Goal: Task Accomplishment & Management: Manage account settings

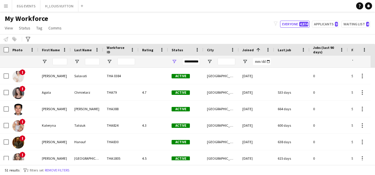
click at [5, 7] on app-icon "Menu" at bounding box center [6, 6] width 5 height 5
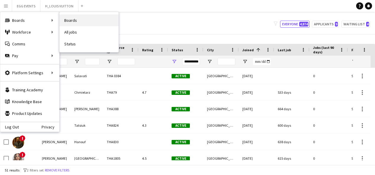
click at [78, 22] on link "Boards" at bounding box center [89, 20] width 59 height 12
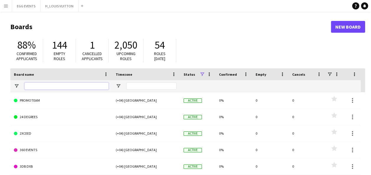
click at [58, 87] on input "Board name Filter Input" at bounding box center [66, 86] width 84 height 7
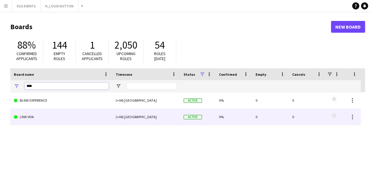
type input "****"
click at [46, 113] on link "LINK VIVA" at bounding box center [61, 117] width 95 height 17
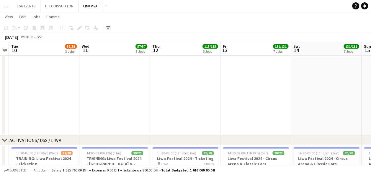
scroll to position [32, 0]
click at [5, 140] on icon at bounding box center [4, 140] width 4 height 2
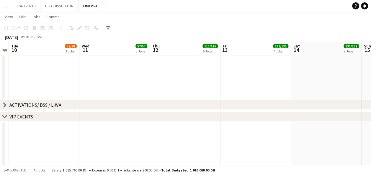
scroll to position [67, 0]
click at [6, 116] on icon at bounding box center [4, 116] width 4 height 2
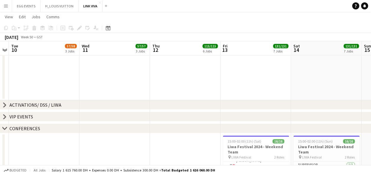
click at [6, 116] on icon "chevron-right" at bounding box center [4, 116] width 5 height 5
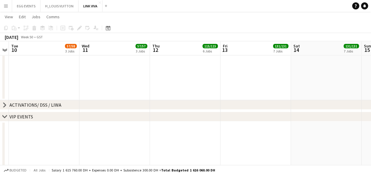
click at [4, 106] on icon "chevron-right" at bounding box center [4, 105] width 5 height 5
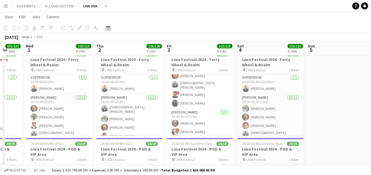
scroll to position [0, 191]
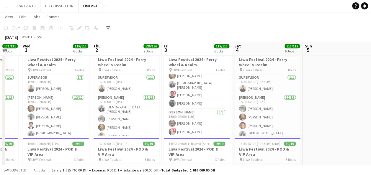
drag, startPoint x: 199, startPoint y: 115, endPoint x: 196, endPoint y: 123, distance: 9.0
click at [196, 123] on app-calendar-viewport "Sun 29 115/115 6 Jobs Mon 30 115/115 6 Jobs Tue 31 131/131 7 Jobs Wed 1 115/115…" at bounding box center [185, 168] width 371 height 911
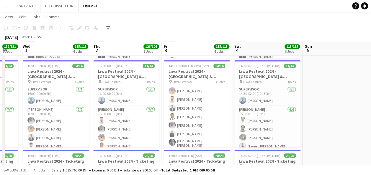
scroll to position [0, 0]
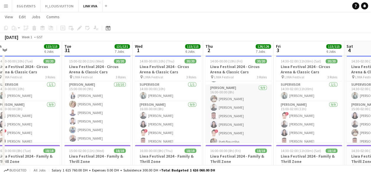
click at [231, 113] on app-card-role "Usher 9/9 16:00-00:00 (8h) Muhammad Fayaz Amine Chaoui Jevas Nangsi Mylitta Nae…" at bounding box center [238, 129] width 66 height 89
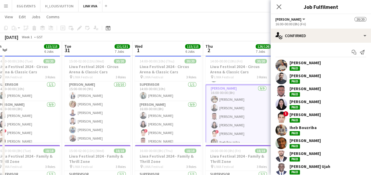
click at [280, 101] on app-user-avatar at bounding box center [281, 105] width 12 height 12
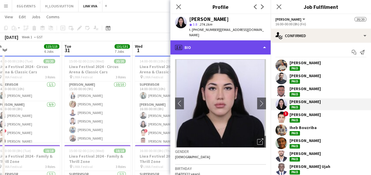
click at [255, 44] on div "profile Bio" at bounding box center [220, 47] width 100 height 14
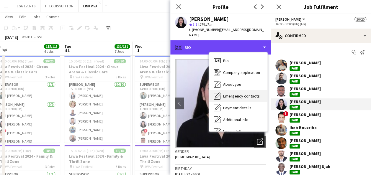
scroll to position [32, 0]
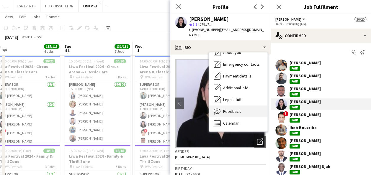
click at [237, 106] on div "Feedback Feedback" at bounding box center [238, 112] width 58 height 12
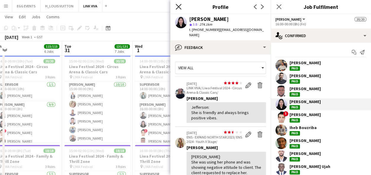
click at [179, 9] on icon "Close pop-in" at bounding box center [179, 7] width 6 height 6
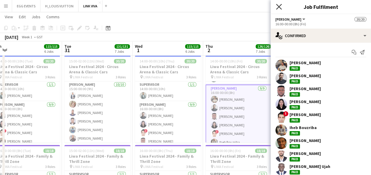
click at [279, 9] on icon "Close pop-in" at bounding box center [279, 7] width 6 height 6
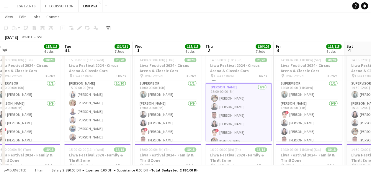
scroll to position [126, 0]
click at [169, 95] on app-card-role "Supervisor 1/1 14:00-00:00 (10h) Jefferson Manubay" at bounding box center [168, 90] width 66 height 20
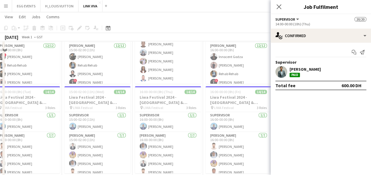
scroll to position [431, 0]
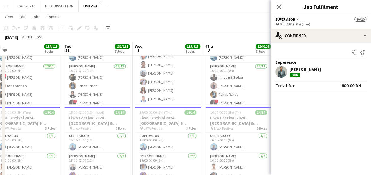
click at [283, 73] on app-user-avatar at bounding box center [281, 72] width 12 height 12
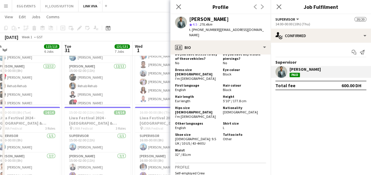
scroll to position [412, 0]
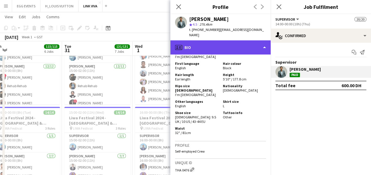
click at [243, 42] on div "profile Bio" at bounding box center [220, 47] width 100 height 14
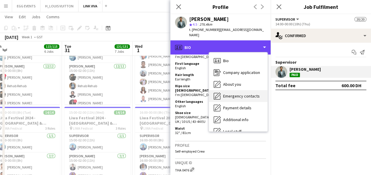
scroll to position [32, 0]
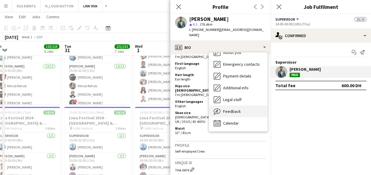
click at [235, 109] on span "Feedback" at bounding box center [232, 111] width 18 height 5
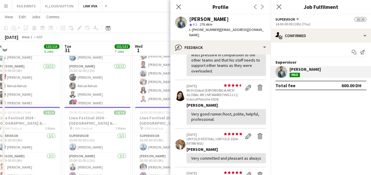
scroll to position [0, 0]
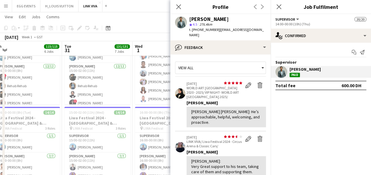
drag, startPoint x: 236, startPoint y: 18, endPoint x: 185, endPoint y: 21, distance: 51.7
click at [185, 21] on div "Jefferson Manubay star 4.5 276.4km t. +971562427868 | jeffersonmanubay@yahoo.com" at bounding box center [220, 27] width 100 height 26
copy div "[PERSON_NAME]"
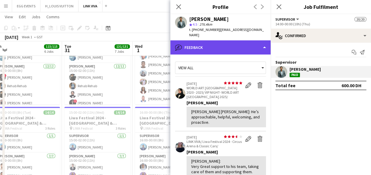
click at [230, 43] on div "bubble-pencil Feedback" at bounding box center [220, 47] width 100 height 14
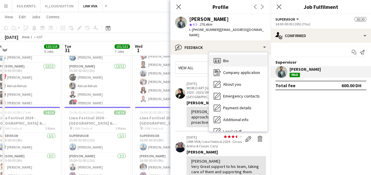
click at [230, 55] on div "Bio Bio" at bounding box center [238, 61] width 58 height 12
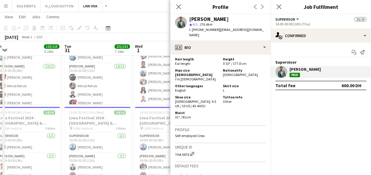
scroll to position [429, 0]
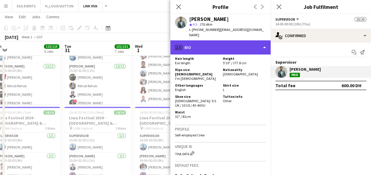
click at [248, 43] on div "profile Bio" at bounding box center [220, 47] width 100 height 14
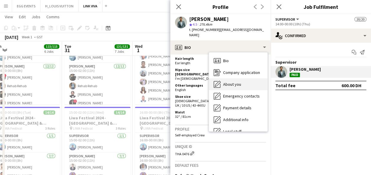
click at [246, 78] on div "About you About you" at bounding box center [238, 84] width 58 height 12
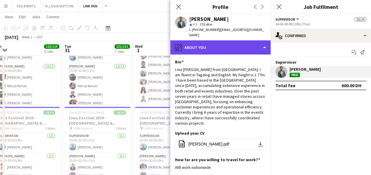
click at [247, 46] on div "pencil4 About you" at bounding box center [220, 47] width 100 height 14
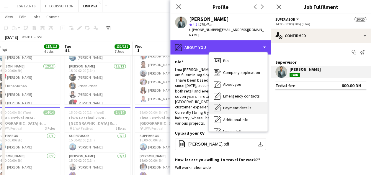
scroll to position [32, 0]
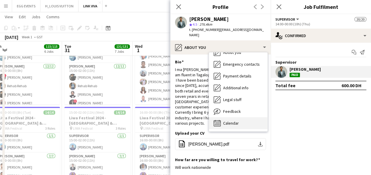
click at [233, 121] on span "Calendar" at bounding box center [231, 123] width 16 height 5
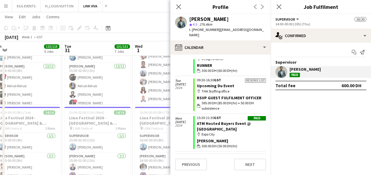
scroll to position [2520, 0]
click at [203, 159] on link "Blockchain Life 2024 - Registration" at bounding box center [230, 161] width 67 height 5
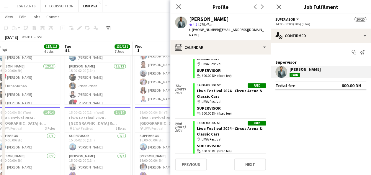
scroll to position [1217, 0]
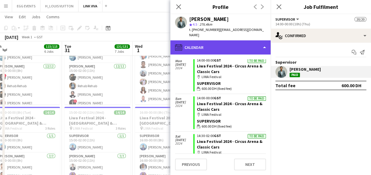
click at [230, 40] on div "calendar-full Calendar" at bounding box center [220, 47] width 100 height 14
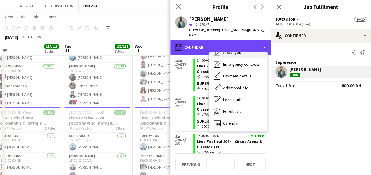
scroll to position [0, 0]
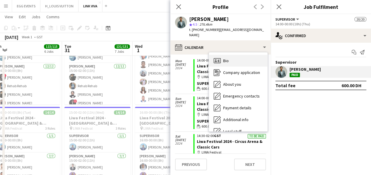
click at [235, 55] on div "Bio Bio" at bounding box center [238, 61] width 58 height 12
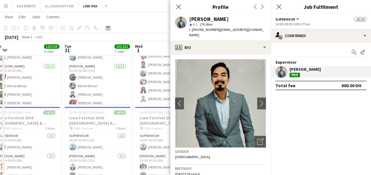
click at [253, 128] on img at bounding box center [220, 103] width 91 height 89
click at [257, 139] on icon "Open photos pop-in" at bounding box center [260, 142] width 6 height 6
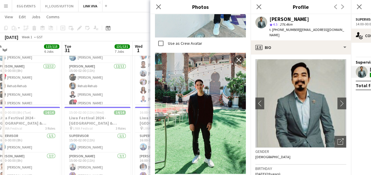
scroll to position [325, 0]
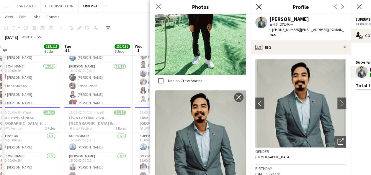
click at [257, 8] on icon at bounding box center [259, 7] width 6 height 6
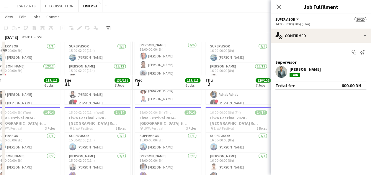
scroll to position [466, 0]
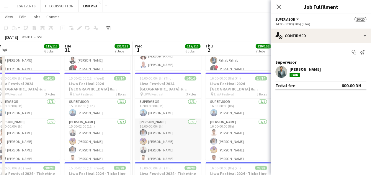
click at [163, 121] on app-card-role "Usher 7/7 16:00-00:00 (8h) Salem Abdul Haq Anitah Kalungi Mohammad Sharif Eyad …" at bounding box center [168, 155] width 66 height 73
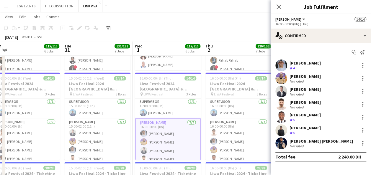
scroll to position [134, 0]
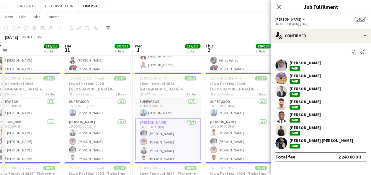
click at [152, 112] on app-card-role "Supervisor 1/1 16:00-00:00 (8h) Mohamed Obeid" at bounding box center [168, 109] width 66 height 20
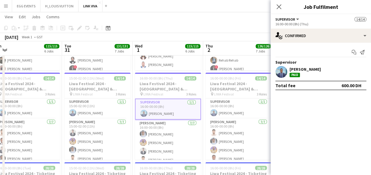
click at [283, 74] on app-user-avatar at bounding box center [281, 72] width 12 height 12
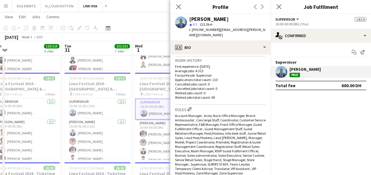
scroll to position [155, 0]
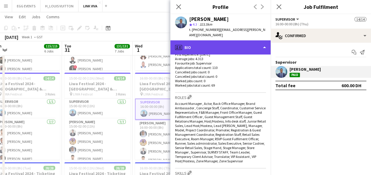
click at [246, 40] on div "profile Bio" at bounding box center [220, 47] width 100 height 14
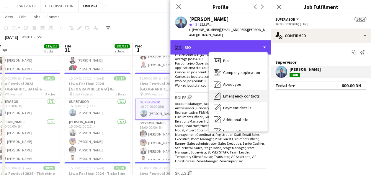
scroll to position [32, 0]
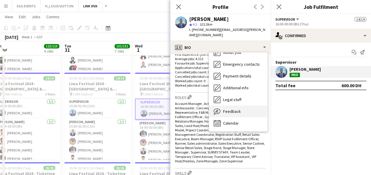
click at [242, 106] on div "Feedback Feedback" at bounding box center [238, 112] width 58 height 12
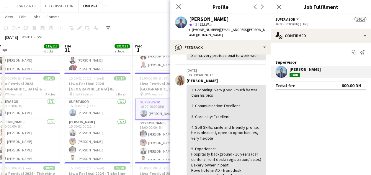
scroll to position [205, 0]
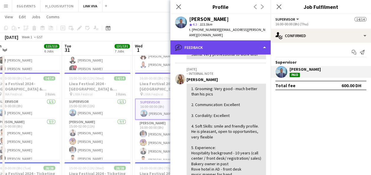
click at [242, 43] on div "bubble-pencil Feedback" at bounding box center [220, 47] width 100 height 14
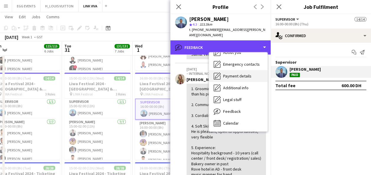
scroll to position [0, 0]
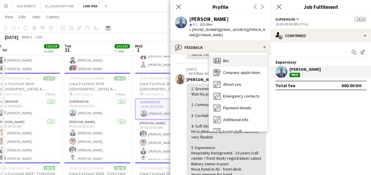
click at [235, 55] on div "Bio Bio" at bounding box center [238, 61] width 58 height 12
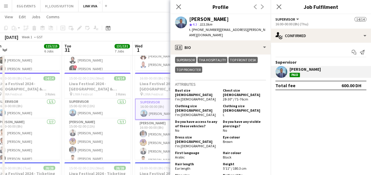
scroll to position [281, 0]
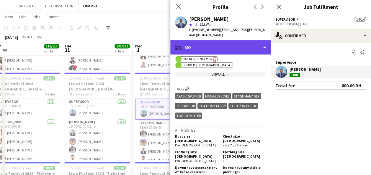
click at [250, 49] on div "profile Bio" at bounding box center [220, 47] width 100 height 14
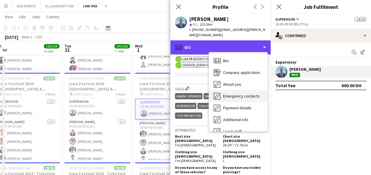
scroll to position [32, 0]
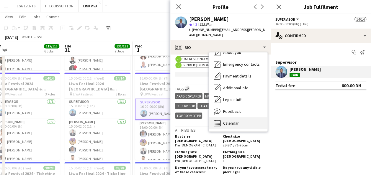
click at [239, 117] on div "Calendar Calendar" at bounding box center [238, 123] width 58 height 12
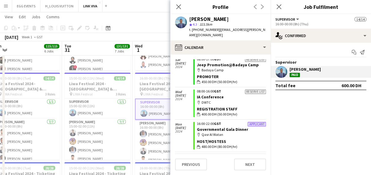
scroll to position [2300, 0]
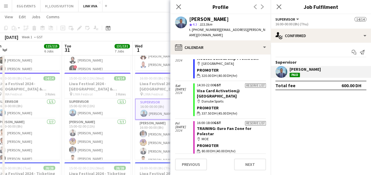
scroll to position [1899, 0]
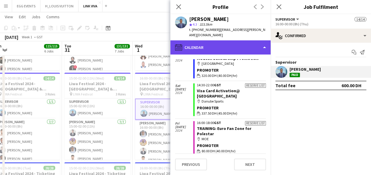
click at [246, 45] on div "calendar-full Calendar" at bounding box center [220, 47] width 100 height 14
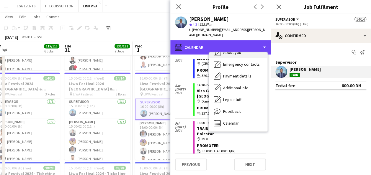
scroll to position [0, 0]
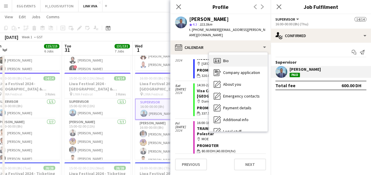
click at [225, 60] on div "Bio Bio" at bounding box center [238, 61] width 58 height 12
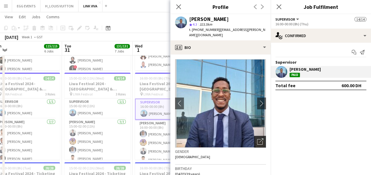
click at [257, 139] on icon "Open photos pop-in" at bounding box center [260, 142] width 6 height 6
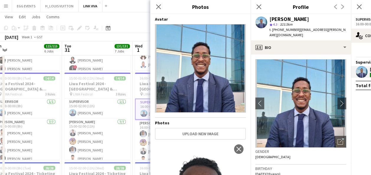
click at [150, 103] on app-card-role "Supervisor 1/1 16:00-00:00 (8h) Mohamed Obeid" at bounding box center [168, 109] width 66 height 21
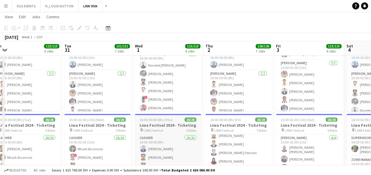
scroll to position [549, 0]
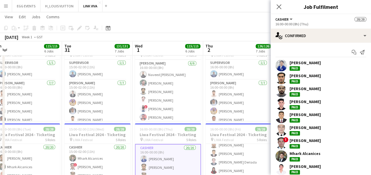
scroll to position [505, 0]
click at [162, 135] on h3 "Liwa Festival 2024 - Ticketing" at bounding box center [168, 134] width 66 height 5
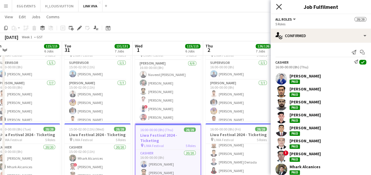
click at [279, 8] on icon at bounding box center [279, 7] width 6 height 6
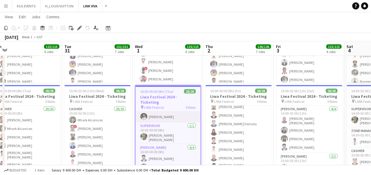
scroll to position [172, 0]
click at [150, 132] on app-card-role "Supervisor 1/1 16:00-00:00 (8h) Christian Benjamin Amechi" at bounding box center [167, 135] width 65 height 22
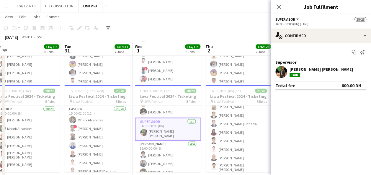
click at [286, 66] on div at bounding box center [281, 72] width 12 height 12
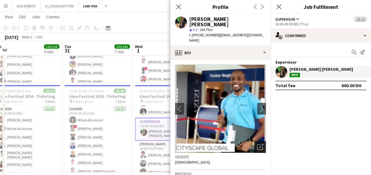
click at [257, 144] on icon "Open photos pop-in" at bounding box center [260, 147] width 6 height 6
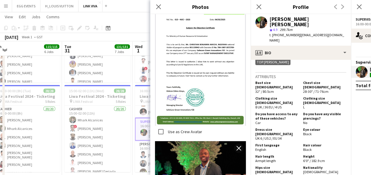
scroll to position [391, 0]
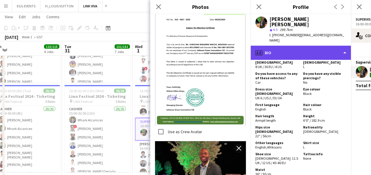
click at [267, 46] on div "profile Bio" at bounding box center [301, 53] width 100 height 14
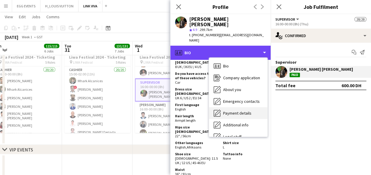
scroll to position [32, 0]
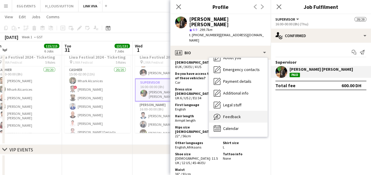
click at [245, 111] on div "Feedback Feedback" at bounding box center [238, 117] width 58 height 12
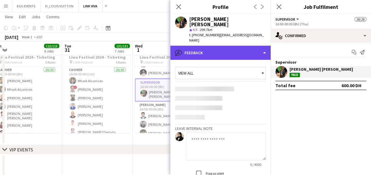
click at [248, 46] on div "bubble-pencil Feedback" at bounding box center [220, 53] width 100 height 14
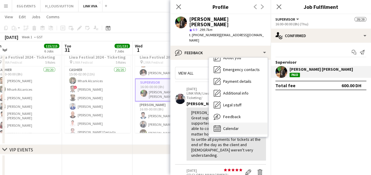
click at [226, 126] on span "Calendar" at bounding box center [231, 128] width 16 height 5
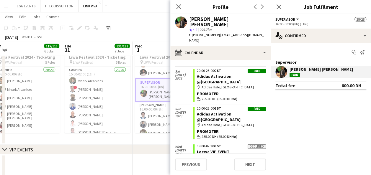
scroll to position [6715, 0]
click at [176, 9] on icon at bounding box center [179, 7] width 6 height 6
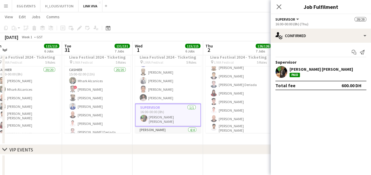
scroll to position [146, 0]
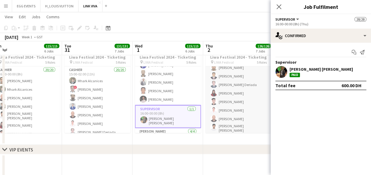
click at [225, 94] on app-card-role "Cashier 20/20 16:00-00:00 (8h) aljernon antonio Osama Babu Albert Arroyo Brian …" at bounding box center [238, 103] width 66 height 184
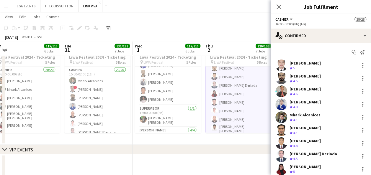
scroll to position [57, 0]
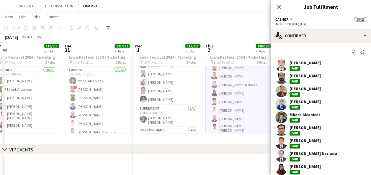
click at [234, 89] on app-card-role "Cashier 20/20 16:00-00:00 (8h) aljernon antonio Osama Babu Albert Arroyo Brian …" at bounding box center [238, 103] width 66 height 186
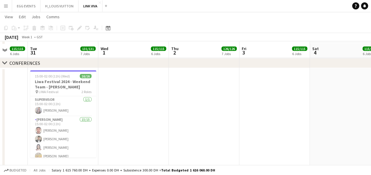
scroll to position [768, 0]
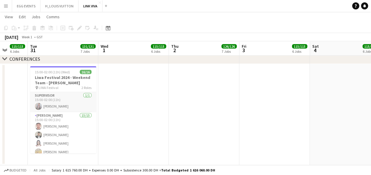
click at [59, 104] on app-card-role "Supervisor 1/1 15:00-02:00 (11h) Abdulrahman Almatloob" at bounding box center [63, 102] width 66 height 20
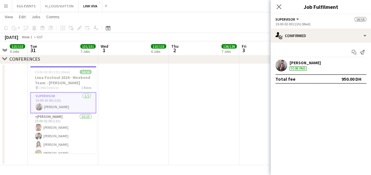
click at [293, 63] on div "[PERSON_NAME]" at bounding box center [304, 62] width 31 height 5
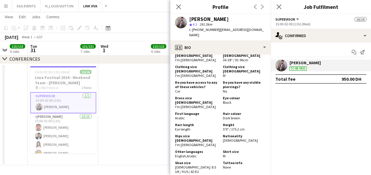
scroll to position [309, 0]
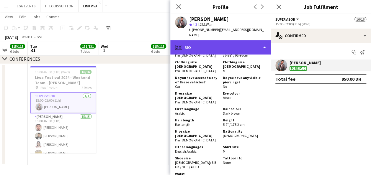
click at [257, 49] on div "profile Bio" at bounding box center [220, 47] width 100 height 14
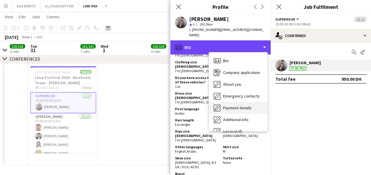
scroll to position [32, 0]
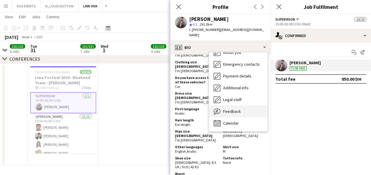
click at [238, 116] on div "Feedback Feedback" at bounding box center [238, 112] width 58 height 12
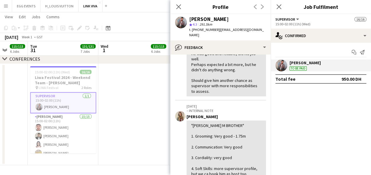
scroll to position [122, 0]
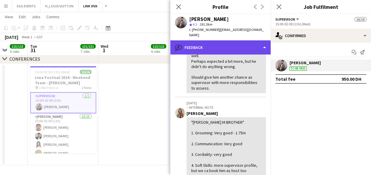
click at [245, 44] on div "bubble-pencil Feedback" at bounding box center [220, 47] width 100 height 14
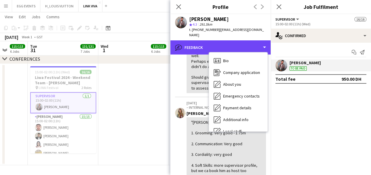
scroll to position [173, 0]
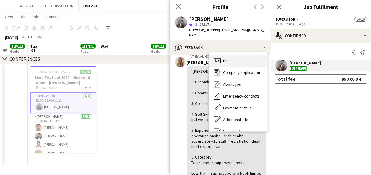
click at [236, 62] on div "Bio Bio" at bounding box center [238, 61] width 58 height 12
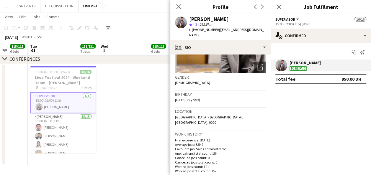
scroll to position [55, 0]
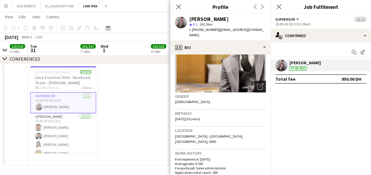
click at [254, 90] on div "Open photos pop-in" at bounding box center [260, 87] width 12 height 12
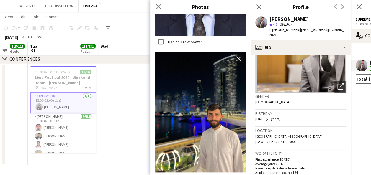
scroll to position [109, 0]
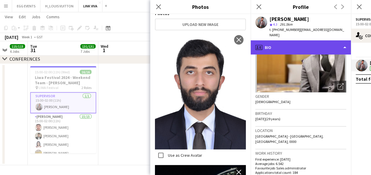
click at [303, 51] on div "profile Bio" at bounding box center [301, 47] width 100 height 14
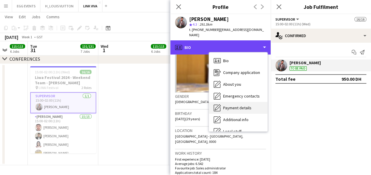
scroll to position [32, 0]
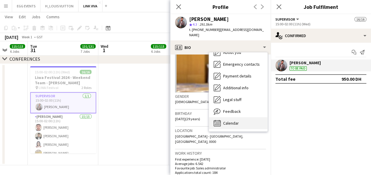
click at [241, 124] on div "Calendar Calendar" at bounding box center [238, 123] width 58 height 12
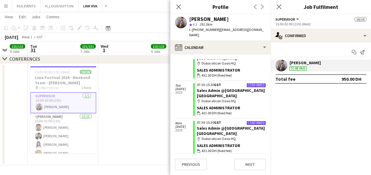
scroll to position [476, 0]
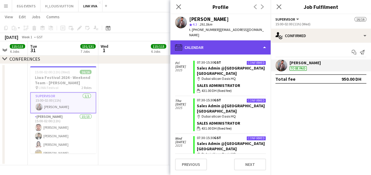
click at [235, 49] on div "calendar-full Calendar" at bounding box center [220, 47] width 100 height 14
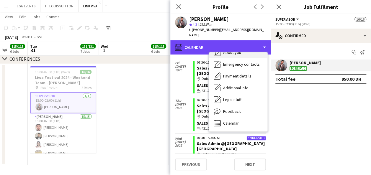
scroll to position [0, 0]
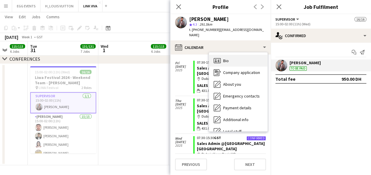
click at [230, 60] on div "Bio Bio" at bounding box center [238, 61] width 58 height 12
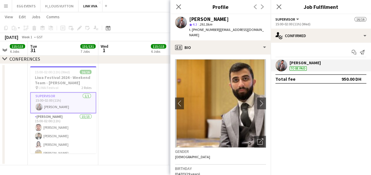
click at [110, 96] on app-date-cell at bounding box center [133, 114] width 71 height 101
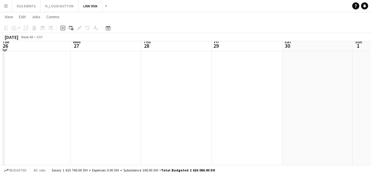
scroll to position [264, 0]
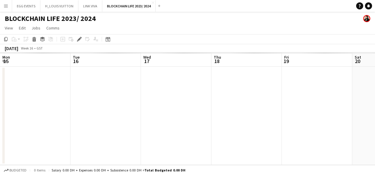
scroll to position [0, 203]
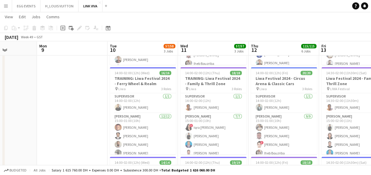
scroll to position [0, 175]
click at [140, 107] on app-card-role "Supervisor 1/1 14:00-02:00 (12h) Ahmad Nadeem" at bounding box center [143, 103] width 66 height 20
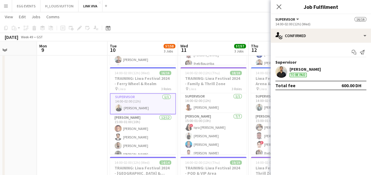
click at [281, 68] on app-user-avatar at bounding box center [281, 72] width 12 height 12
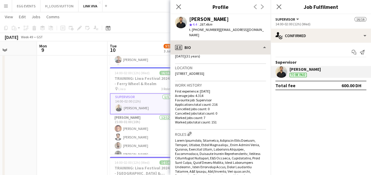
scroll to position [125, 0]
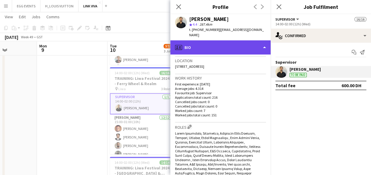
click at [251, 46] on div "profile Bio" at bounding box center [220, 47] width 100 height 14
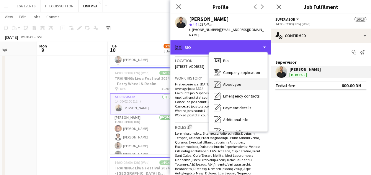
scroll to position [32, 0]
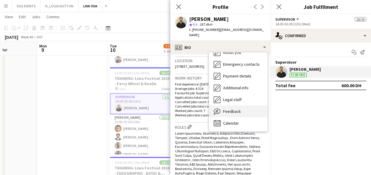
click at [235, 112] on span "Feedback" at bounding box center [232, 111] width 18 height 5
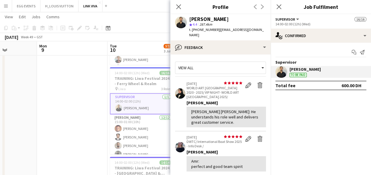
scroll to position [50, 0]
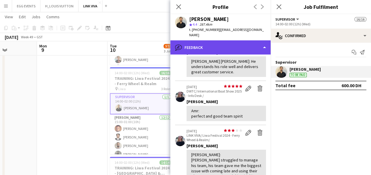
click at [245, 44] on div "bubble-pencil Feedback" at bounding box center [220, 47] width 100 height 14
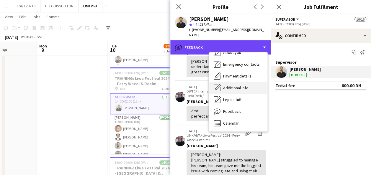
scroll to position [0, 0]
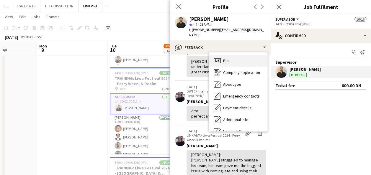
click at [225, 58] on span "Bio" at bounding box center [226, 60] width 6 height 5
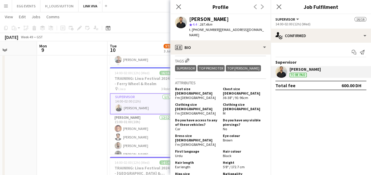
scroll to position [389, 0]
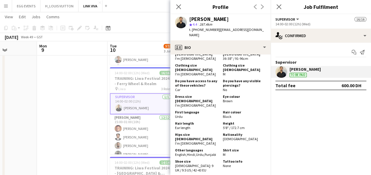
click at [230, 58] on div "Bust size FEMALE I'm male Chest size MALE 36-38" / 91-96cm Clothing size FEMALE…" at bounding box center [220, 115] width 91 height 139
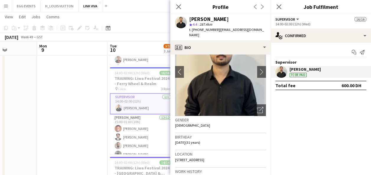
scroll to position [32, 0]
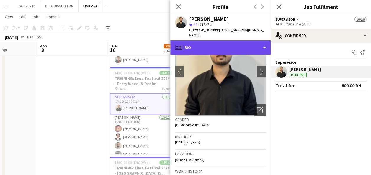
click at [257, 43] on div "profile Bio" at bounding box center [220, 47] width 100 height 14
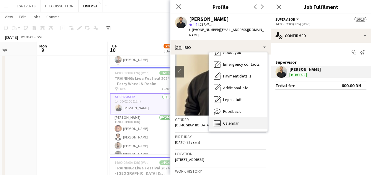
click at [238, 119] on div "Calendar Calendar" at bounding box center [238, 123] width 58 height 12
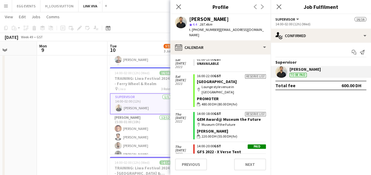
scroll to position [6734, 0]
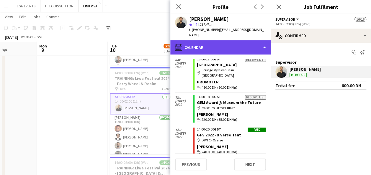
click at [236, 45] on div "calendar-full Calendar" at bounding box center [220, 47] width 100 height 14
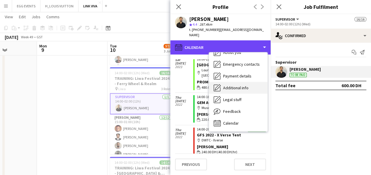
scroll to position [0, 0]
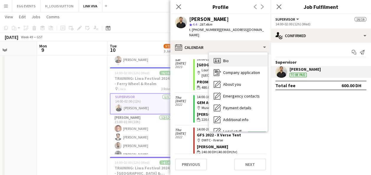
click at [227, 62] on span "Bio" at bounding box center [226, 60] width 6 height 5
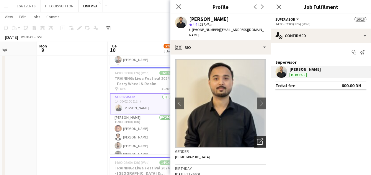
click at [254, 137] on div "Open photos pop-in" at bounding box center [260, 142] width 12 height 12
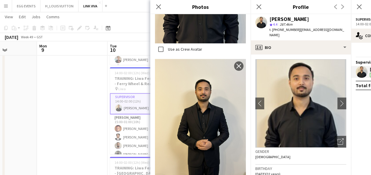
scroll to position [220, 0]
click at [259, 6] on icon "Close pop-in" at bounding box center [259, 7] width 6 height 6
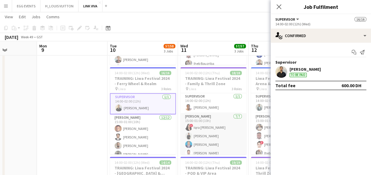
click at [215, 126] on app-card-role "Usher 7/7 15:00-01:00 (10h) ! Iqra Siddique Abu Bakar Sher Benjamin Ofidi Mahmo…" at bounding box center [213, 148] width 66 height 71
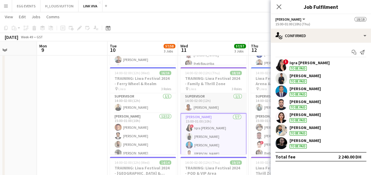
click at [203, 106] on app-card-role "Supervisor 1/1 14:00-02:00 (12h) Omar Masabi" at bounding box center [213, 103] width 66 height 20
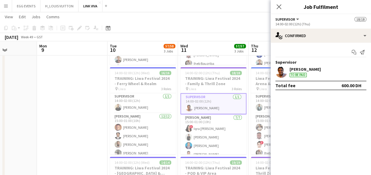
click at [284, 66] on div at bounding box center [281, 72] width 12 height 12
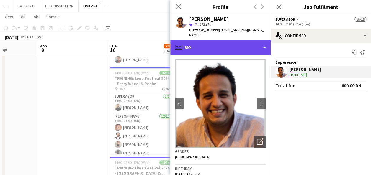
click at [249, 40] on div "profile Bio" at bounding box center [220, 47] width 100 height 14
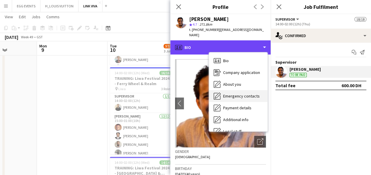
scroll to position [32, 0]
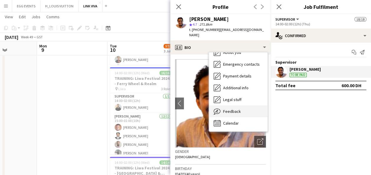
click at [232, 106] on div "Feedback Feedback" at bounding box center [238, 112] width 58 height 12
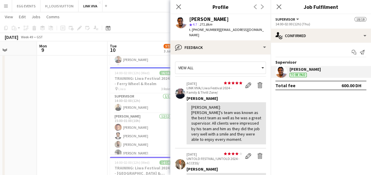
click at [237, 55] on app-crew-profile-feedback-tab "View all star star star star star star star star star star 09-01-2025 LINK VIVA…" at bounding box center [220, 115] width 100 height 121
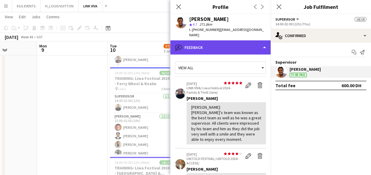
click at [236, 45] on div "bubble-pencil Feedback" at bounding box center [220, 47] width 100 height 14
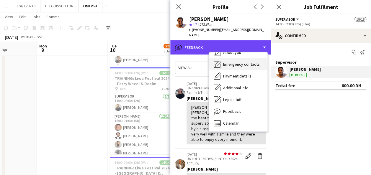
scroll to position [0, 0]
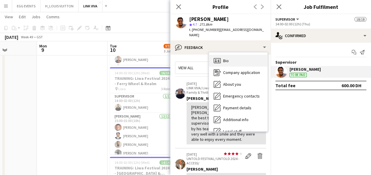
click at [229, 60] on div "Bio Bio" at bounding box center [238, 61] width 58 height 12
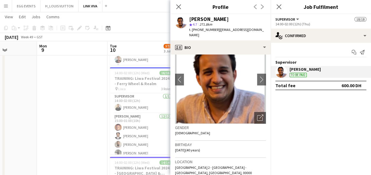
scroll to position [24, 0]
click at [257, 115] on icon "Open photos pop-in" at bounding box center [260, 118] width 6 height 6
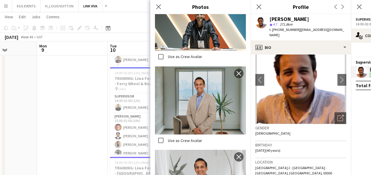
scroll to position [501, 0]
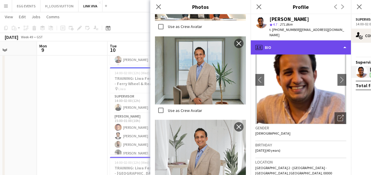
click at [307, 41] on div "profile Bio" at bounding box center [301, 47] width 100 height 14
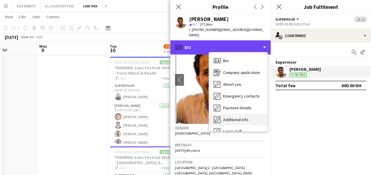
scroll to position [32, 0]
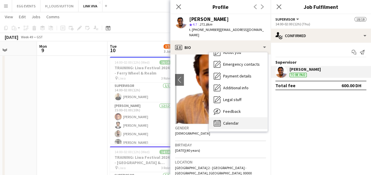
click at [232, 122] on div "Calendar Calendar" at bounding box center [238, 123] width 58 height 12
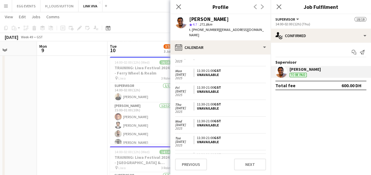
scroll to position [0, 0]
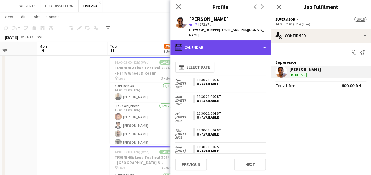
click at [245, 41] on div "calendar-full Calendar" at bounding box center [220, 47] width 100 height 14
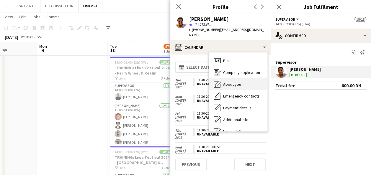
click at [238, 78] on div "About you About you" at bounding box center [238, 84] width 58 height 12
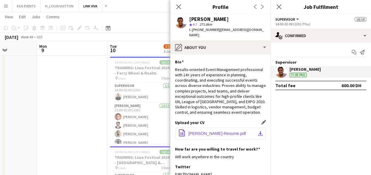
click at [234, 131] on span "Omar Masabi-Resume.pdf" at bounding box center [217, 133] width 58 height 5
click at [181, 5] on app-icon "Close pop-in" at bounding box center [178, 7] width 9 height 9
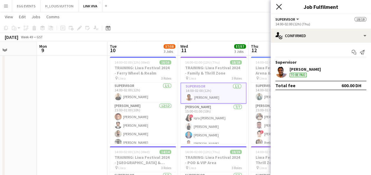
click at [279, 6] on icon at bounding box center [279, 7] width 6 height 6
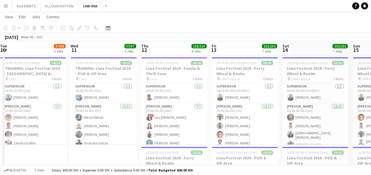
scroll to position [0, 235]
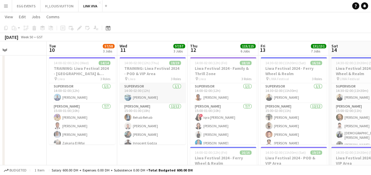
click at [155, 96] on app-card-role "Supervisor 1/1 14:00-02:00 (12h) Radouane Bouakaz" at bounding box center [152, 93] width 66 height 20
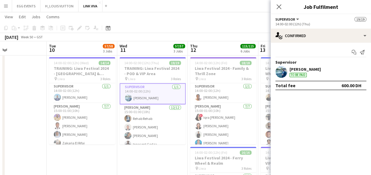
click at [276, 74] on app-user-avatar at bounding box center [281, 72] width 12 height 12
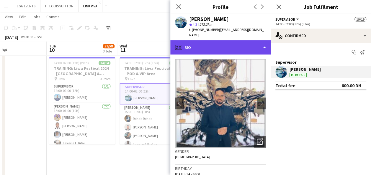
click at [237, 50] on div "profile Bio" at bounding box center [220, 47] width 100 height 14
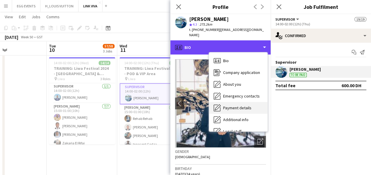
scroll to position [32, 0]
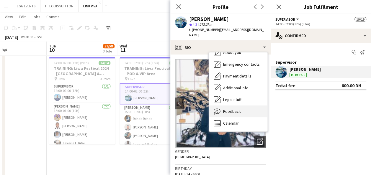
click at [233, 107] on div "Feedback Feedback" at bounding box center [238, 112] width 58 height 12
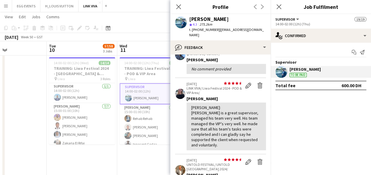
scroll to position [90, 0]
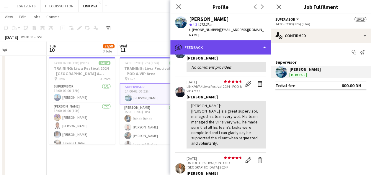
click at [244, 47] on div "bubble-pencil Feedback" at bounding box center [220, 47] width 100 height 14
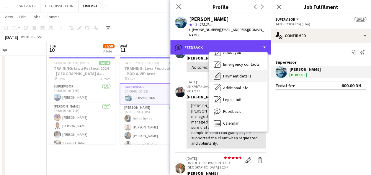
scroll to position [0, 0]
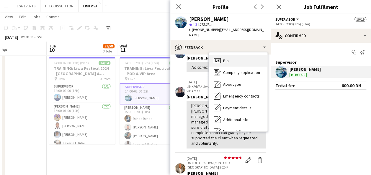
click at [227, 61] on span "Bio" at bounding box center [226, 60] width 6 height 5
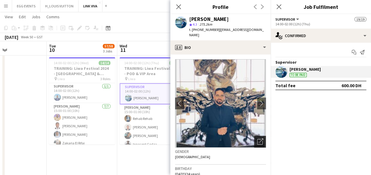
click at [257, 140] on icon "Open photos pop-in" at bounding box center [260, 142] width 6 height 6
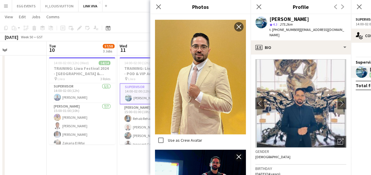
scroll to position [1486, 0]
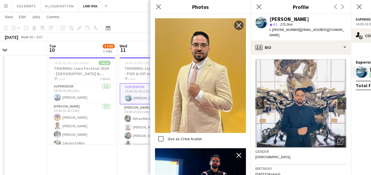
click at [290, 69] on img at bounding box center [300, 103] width 91 height 89
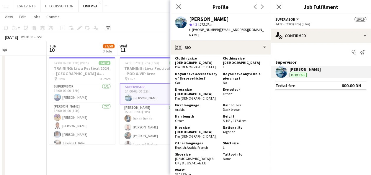
scroll to position [336, 0]
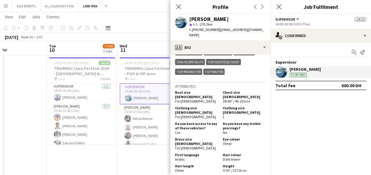
click at [223, 94] on div "Bust size FEMALE I'm male Chest size MALE 38-40" / 96-101cm Clothing size FEMAL…" at bounding box center [220, 158] width 91 height 139
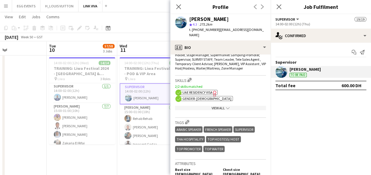
scroll to position [330, 0]
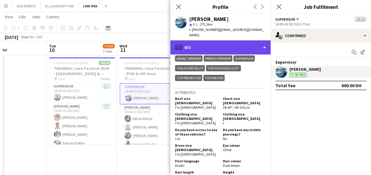
click at [244, 53] on div "profile Bio" at bounding box center [220, 47] width 100 height 14
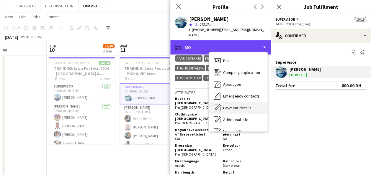
scroll to position [32, 0]
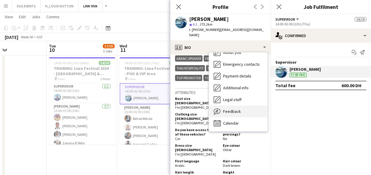
click at [233, 112] on span "Feedback" at bounding box center [232, 111] width 18 height 5
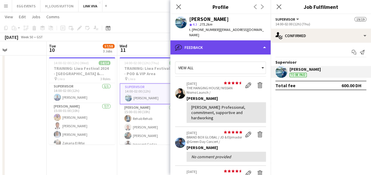
click at [250, 47] on div "bubble-pencil Feedback" at bounding box center [220, 47] width 100 height 14
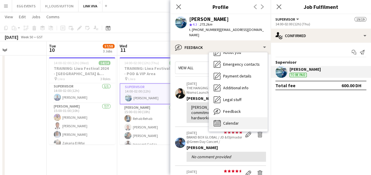
click at [226, 122] on span "Calendar" at bounding box center [231, 123] width 16 height 5
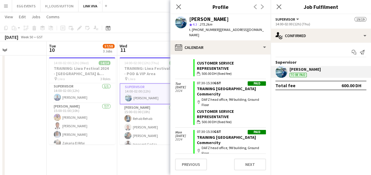
scroll to position [2326, 0]
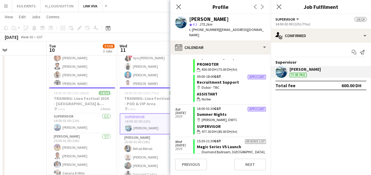
scroll to position [0, 0]
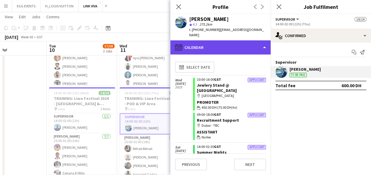
click at [240, 42] on div "calendar-full Calendar" at bounding box center [220, 47] width 100 height 14
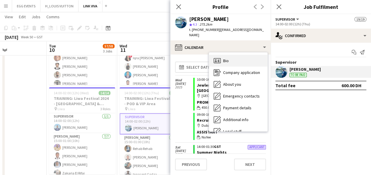
click at [236, 61] on div "Bio Bio" at bounding box center [238, 61] width 58 height 12
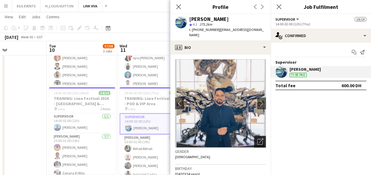
click at [257, 140] on icon "Open photos pop-in" at bounding box center [260, 142] width 6 height 6
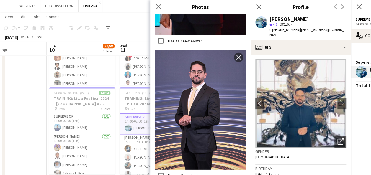
scroll to position [784, 0]
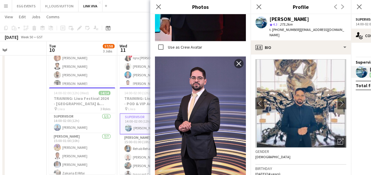
click at [277, 165] on div "Gender Male" at bounding box center [300, 156] width 91 height 17
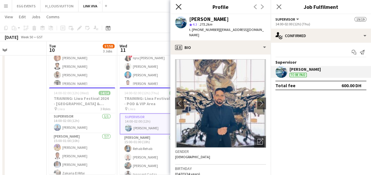
click at [180, 6] on icon "Close pop-in" at bounding box center [179, 7] width 6 height 6
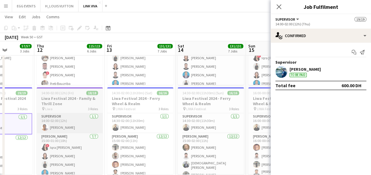
scroll to position [110, 0]
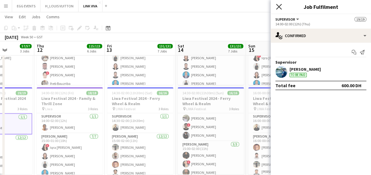
click at [279, 6] on icon "Close pop-in" at bounding box center [279, 7] width 6 height 6
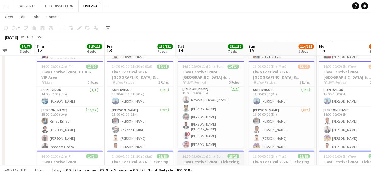
scroll to position [568, 0]
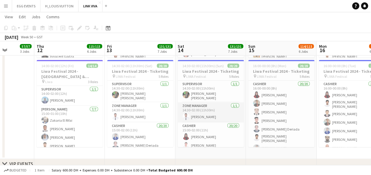
click at [203, 115] on app-card-role "Zone Manager 1/1 14:30-02:00 (11h30m) Youssef Attia" at bounding box center [211, 113] width 66 height 20
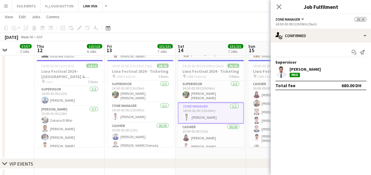
click at [287, 71] on app-user-avatar at bounding box center [281, 72] width 12 height 12
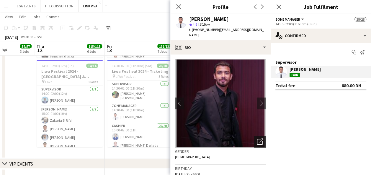
click at [261, 136] on div "Open photos pop-in" at bounding box center [260, 142] width 12 height 12
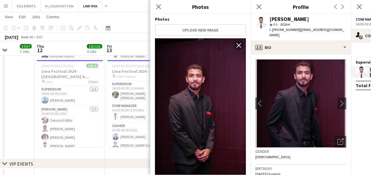
scroll to position [104, 0]
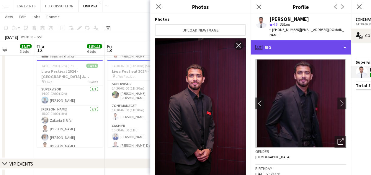
click at [298, 44] on div "profile Bio" at bounding box center [301, 47] width 100 height 14
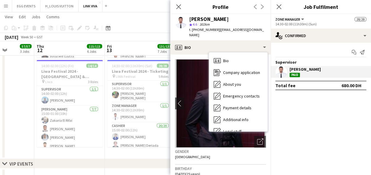
click at [195, 103] on img at bounding box center [220, 103] width 91 height 89
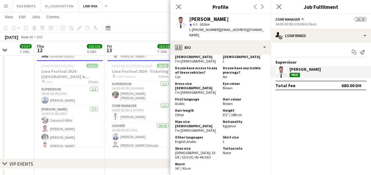
scroll to position [447, 0]
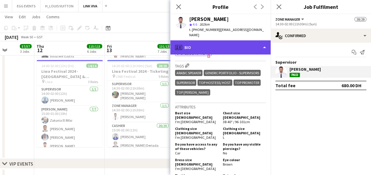
click at [242, 44] on div "profile Bio" at bounding box center [220, 47] width 100 height 14
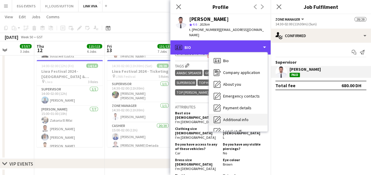
scroll to position [32, 0]
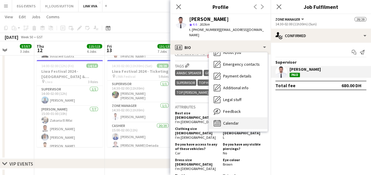
click at [230, 121] on span "Calendar" at bounding box center [231, 123] width 16 height 5
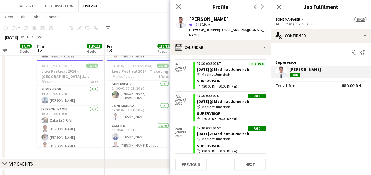
scroll to position [2360, 0]
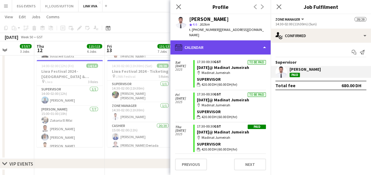
click at [226, 47] on div "calendar-full Calendar" at bounding box center [220, 47] width 100 height 14
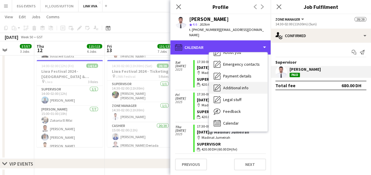
scroll to position [0, 0]
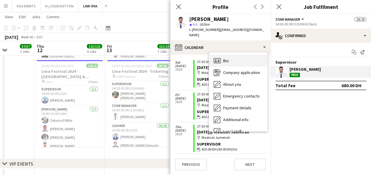
click at [227, 55] on div "Bio Bio" at bounding box center [238, 61] width 58 height 12
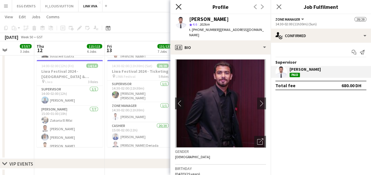
click at [178, 5] on icon "Close pop-in" at bounding box center [179, 7] width 6 height 6
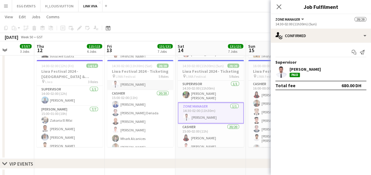
scroll to position [35, 0]
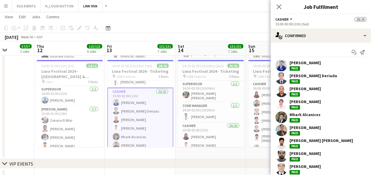
click at [284, 61] on app-user-avatar at bounding box center [281, 66] width 12 height 12
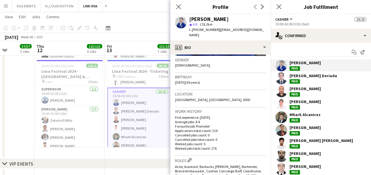
scroll to position [96, 0]
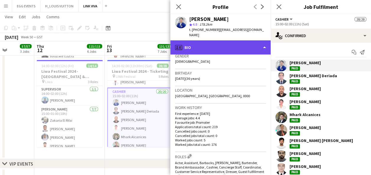
click at [246, 44] on div "profile Bio" at bounding box center [220, 47] width 100 height 14
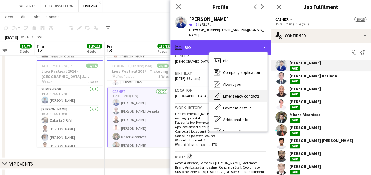
scroll to position [32, 0]
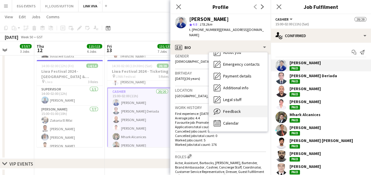
click at [232, 111] on div "Feedback Feedback" at bounding box center [238, 112] width 58 height 12
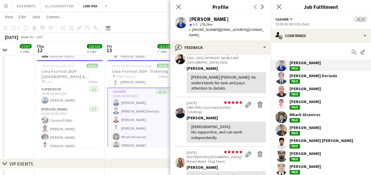
scroll to position [79, 0]
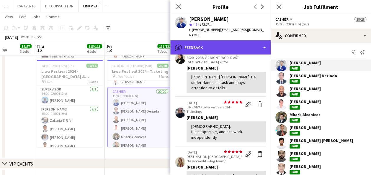
click at [244, 42] on div "bubble-pencil Feedback" at bounding box center [220, 47] width 100 height 14
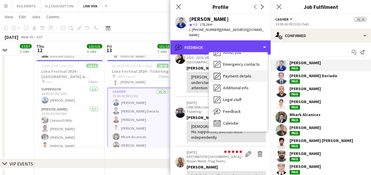
scroll to position [0, 0]
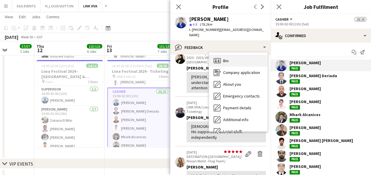
click at [227, 58] on span "Bio" at bounding box center [226, 60] width 6 height 5
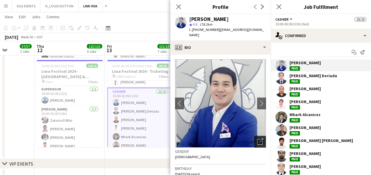
click at [257, 139] on icon "Open photos pop-in" at bounding box center [260, 142] width 6 height 6
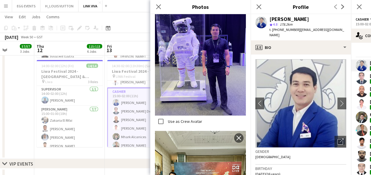
scroll to position [284, 0]
click at [318, 136] on img at bounding box center [300, 103] width 91 height 89
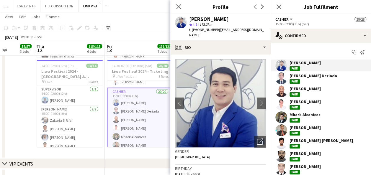
scroll to position [19, 0]
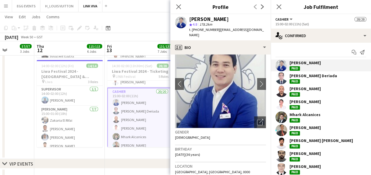
click at [303, 28] on app-options-switcher "Cashier All roles Cashier 28/28 15:00-02:00 (11h) (Sat)" at bounding box center [321, 21] width 100 height 14
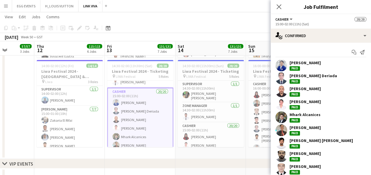
click at [281, 66] on app-user-avatar at bounding box center [281, 66] width 12 height 12
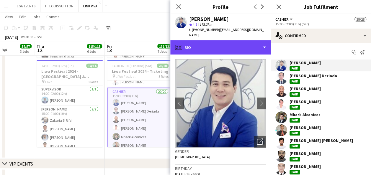
click at [258, 40] on div "profile Bio" at bounding box center [220, 47] width 100 height 14
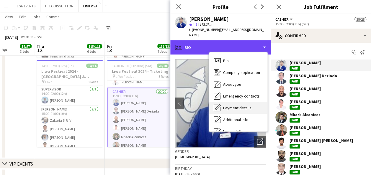
scroll to position [32, 0]
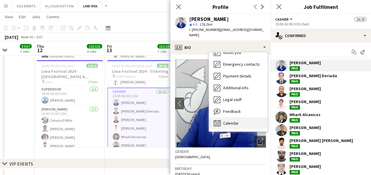
click at [235, 117] on div "Calendar Calendar" at bounding box center [238, 123] width 58 height 12
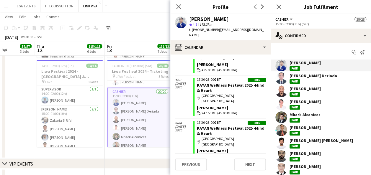
scroll to position [1164, 0]
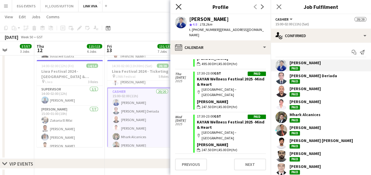
click at [176, 7] on icon "Close pop-in" at bounding box center [179, 7] width 6 height 6
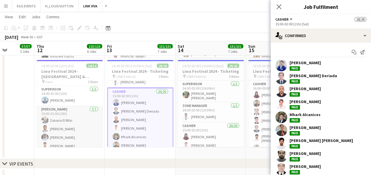
click at [74, 130] on app-card-role "Usher 7/7 15:00-01:00 (10h) Zakaria El Rifai Jephtha Osei Afriyie Salem Abdul H…" at bounding box center [70, 141] width 66 height 71
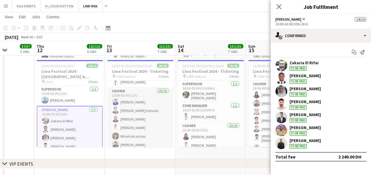
click at [118, 125] on app-user-avatar at bounding box center [115, 127] width 7 height 7
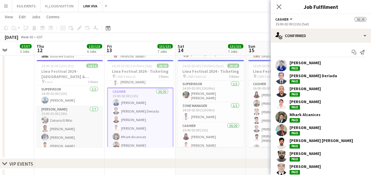
click at [68, 129] on app-card-role "Usher 7/7 15:00-01:00 (10h) Zakaria El Rifai Jephtha Osei Afriyie Salem Abdul H…" at bounding box center [70, 141] width 66 height 71
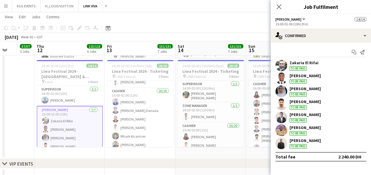
click at [281, 74] on app-user-avatar at bounding box center [281, 79] width 12 height 12
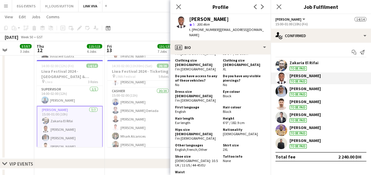
scroll to position [541, 0]
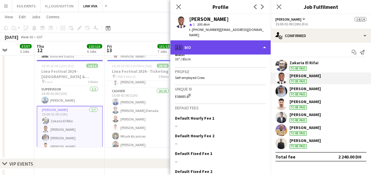
click at [229, 45] on div "profile Bio" at bounding box center [220, 47] width 100 height 14
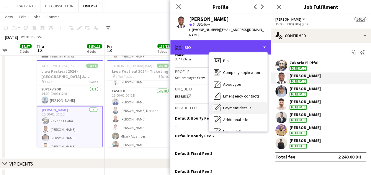
scroll to position [32, 0]
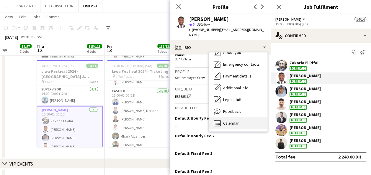
click at [221, 117] on div "Calendar Calendar" at bounding box center [238, 123] width 58 height 12
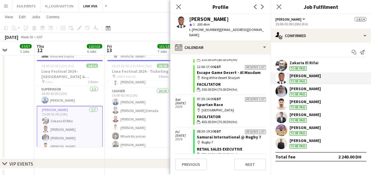
scroll to position [4108, 0]
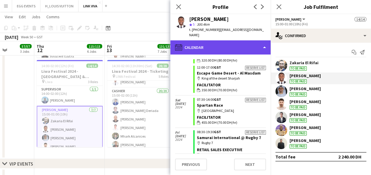
click at [259, 42] on div "calendar-full Calendar" at bounding box center [220, 47] width 100 height 14
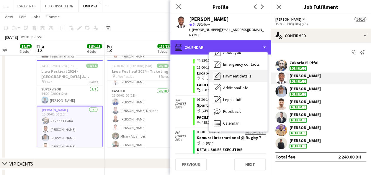
scroll to position [0, 0]
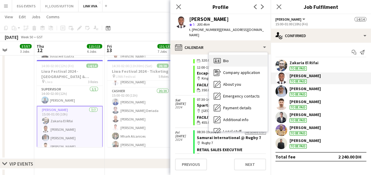
click at [232, 56] on div "Bio Bio" at bounding box center [238, 61] width 58 height 12
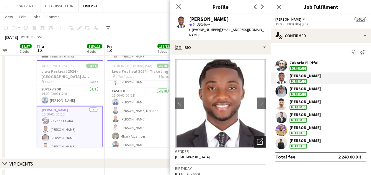
click at [257, 139] on icon "Open photos pop-in" at bounding box center [260, 142] width 6 height 6
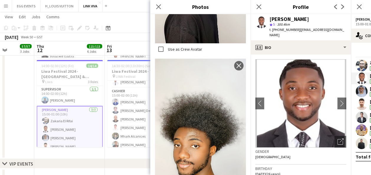
scroll to position [6611, 0]
click at [257, 8] on icon at bounding box center [259, 7] width 6 height 6
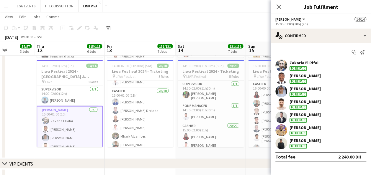
click at [281, 117] on app-user-avatar at bounding box center [281, 118] width 12 height 12
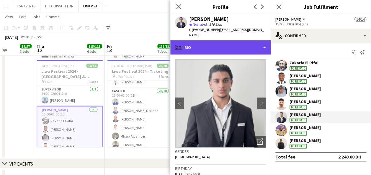
click at [241, 42] on div "profile Bio" at bounding box center [220, 47] width 100 height 14
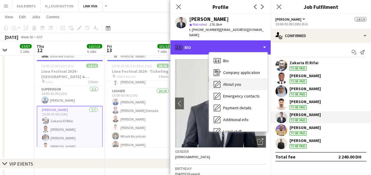
scroll to position [32, 0]
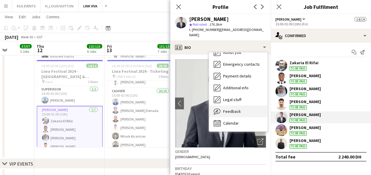
click at [230, 109] on span "Feedback" at bounding box center [232, 111] width 18 height 5
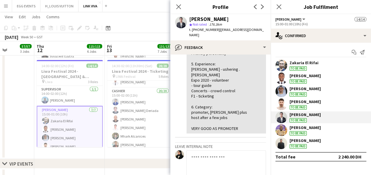
scroll to position [107, 0]
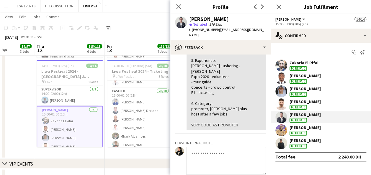
click at [282, 133] on app-user-avatar at bounding box center [281, 131] width 12 height 12
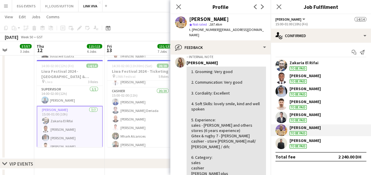
scroll to position [64, 0]
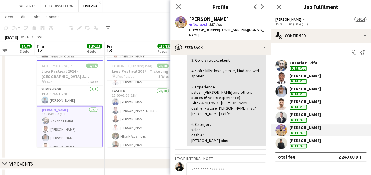
click at [277, 77] on app-user-avatar at bounding box center [281, 79] width 12 height 12
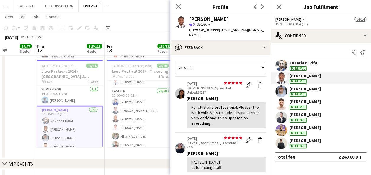
click at [94, 112] on app-card-role "Usher 7/7 15:00-01:00 (10h) Zakaria El Rifai Jephtha Osei Afriyie Salem Abdul H…" at bounding box center [70, 142] width 66 height 73
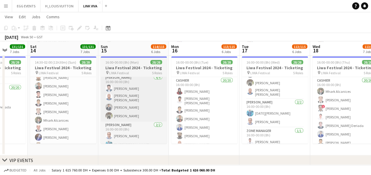
scroll to position [572, 0]
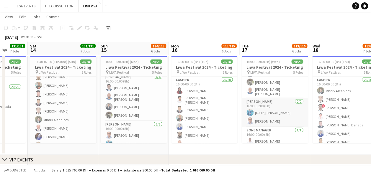
click at [250, 109] on app-user-avatar at bounding box center [249, 112] width 7 height 7
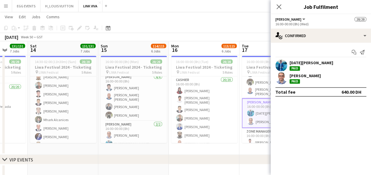
click at [284, 63] on app-user-avatar at bounding box center [281, 66] width 12 height 12
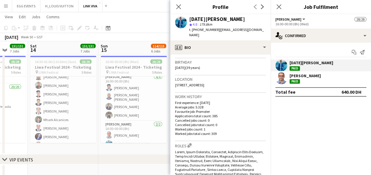
scroll to position [0, 0]
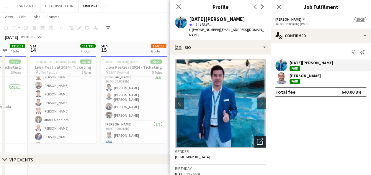
click at [257, 139] on icon "Open photos pop-in" at bounding box center [260, 142] width 6 height 6
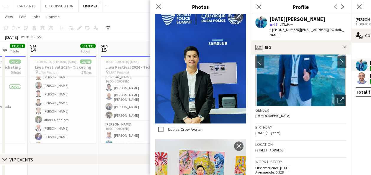
scroll to position [42, 0]
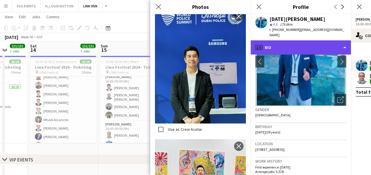
click at [314, 47] on div "profile Bio" at bounding box center [301, 47] width 100 height 14
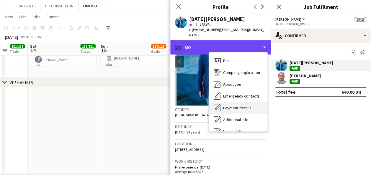
scroll to position [32, 0]
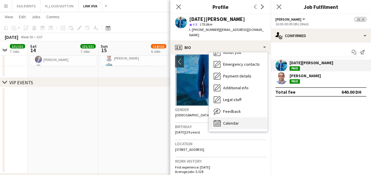
click at [231, 121] on span "Calendar" at bounding box center [231, 123] width 16 height 5
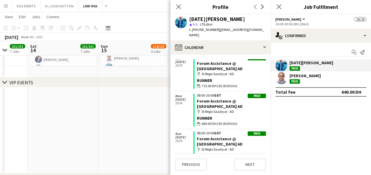
scroll to position [2551, 0]
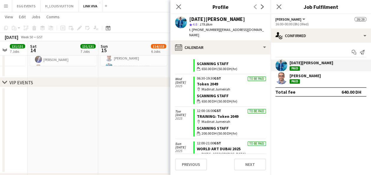
scroll to position [394, 0]
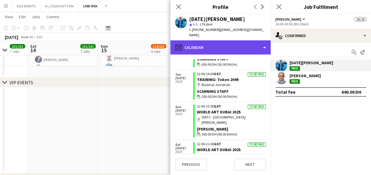
click at [227, 44] on div "calendar-full Calendar" at bounding box center [220, 47] width 100 height 14
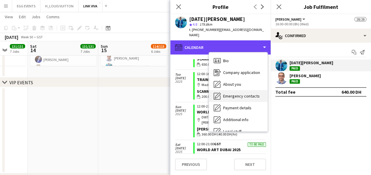
scroll to position [0, 0]
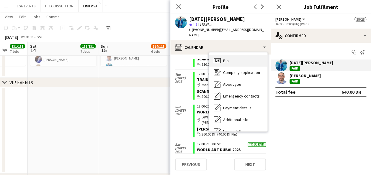
click at [231, 55] on div "Bio Bio" at bounding box center [238, 61] width 58 height 12
